Goal: Transaction & Acquisition: Purchase product/service

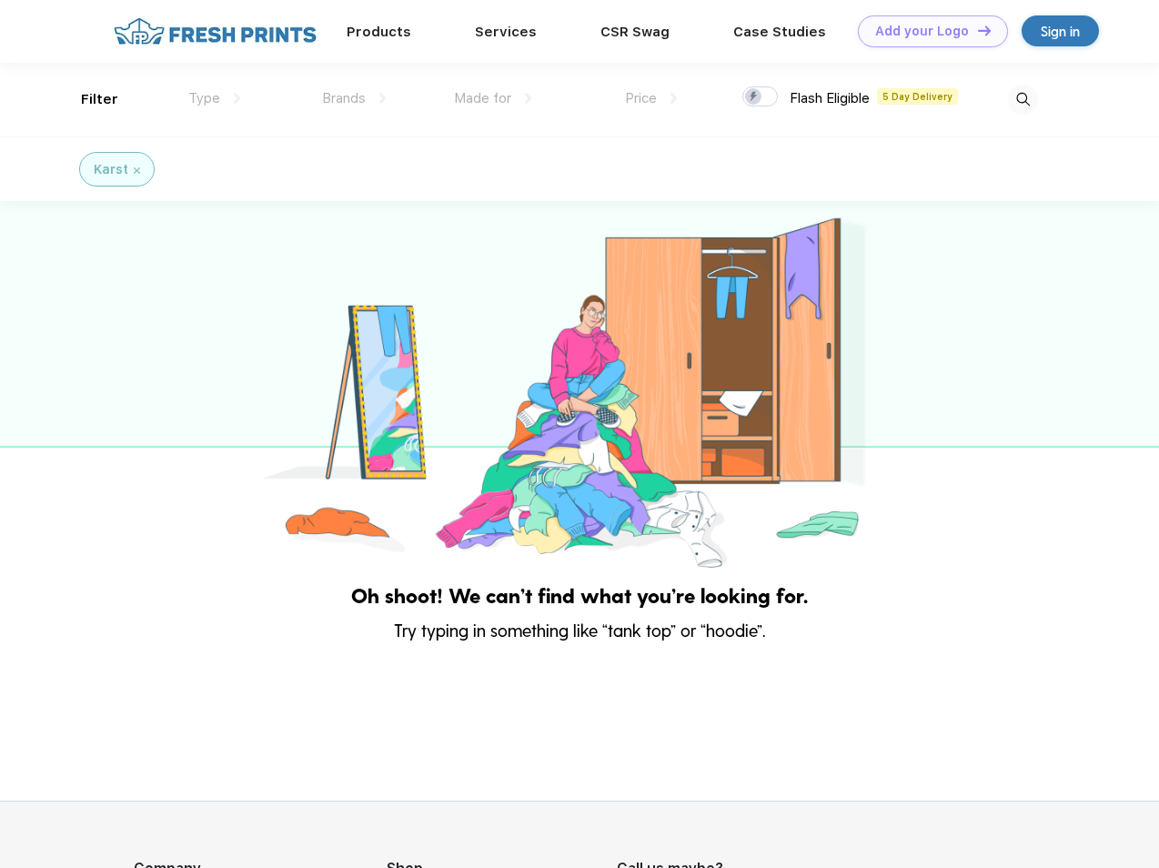
click at [926, 31] on link "Add your Logo Design Tool" at bounding box center [933, 31] width 150 height 32
click at [0, 0] on div "Design Tool" at bounding box center [0, 0] width 0 height 0
click at [976, 30] on link "Add your Logo Design Tool" at bounding box center [933, 31] width 150 height 32
click at [87, 99] on div "Filter" at bounding box center [99, 99] width 37 height 21
click at [215, 98] on span "Type" at bounding box center [204, 98] width 32 height 16
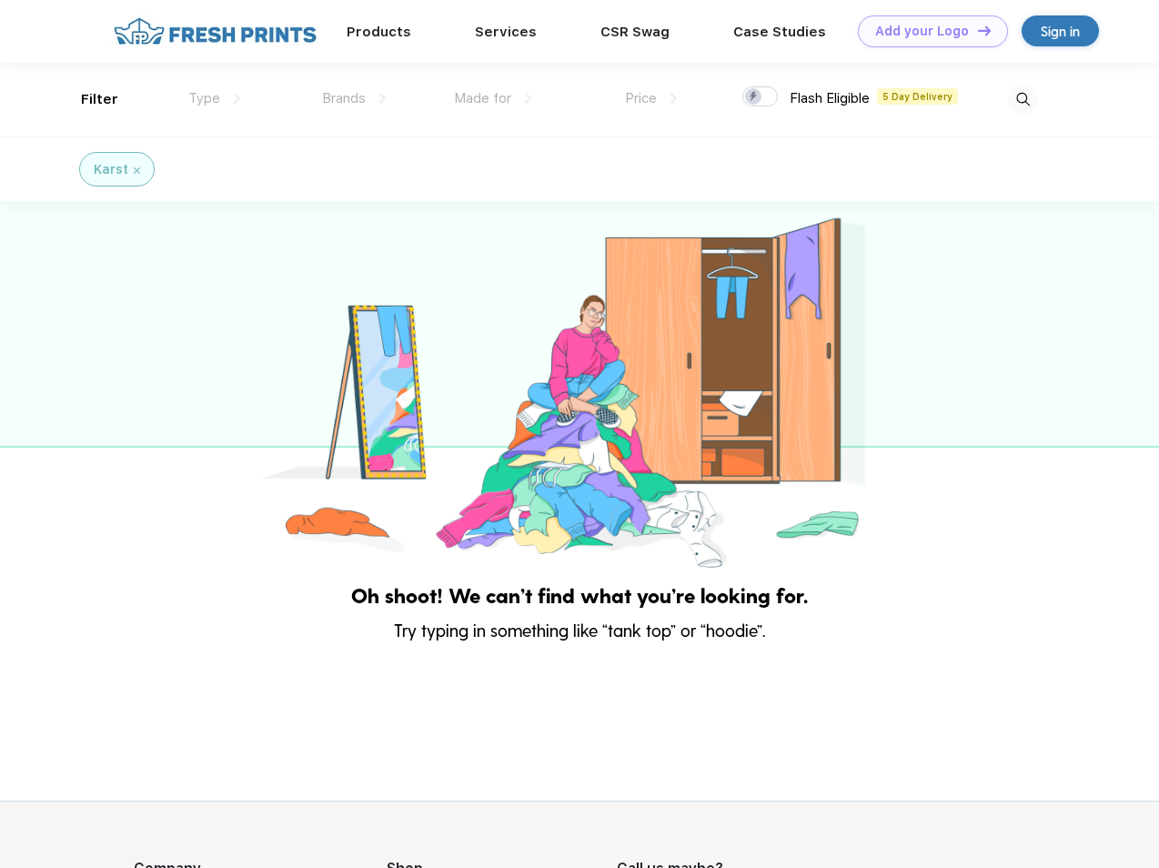
click at [354, 98] on span "Brands" at bounding box center [344, 98] width 44 height 16
click at [493, 98] on span "Made for" at bounding box center [482, 98] width 57 height 16
click at [651, 98] on span "Price" at bounding box center [641, 98] width 32 height 16
click at [760, 97] on div at bounding box center [759, 96] width 35 height 20
click at [754, 97] on input "checkbox" at bounding box center [748, 91] width 12 height 12
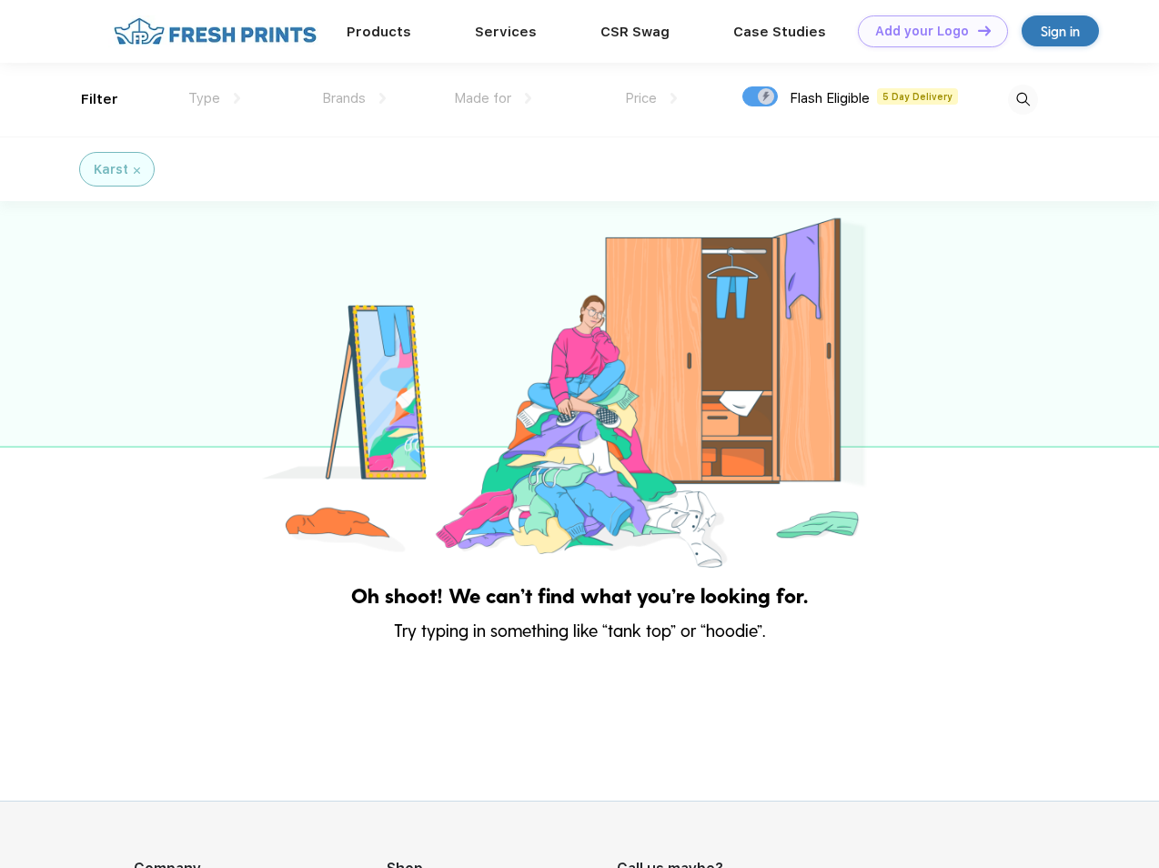
click at [1022, 99] on img at bounding box center [1023, 100] width 30 height 30
